Goal: Navigation & Orientation: Go to known website

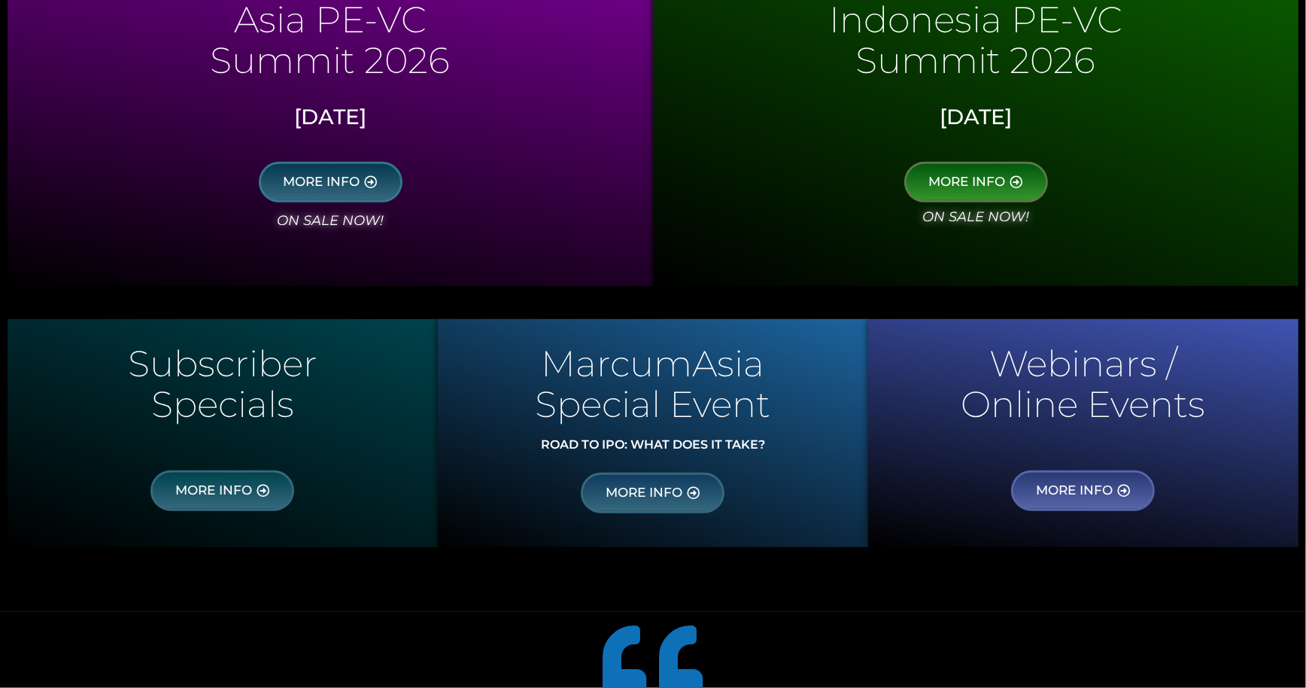
scroll to position [923, 0]
